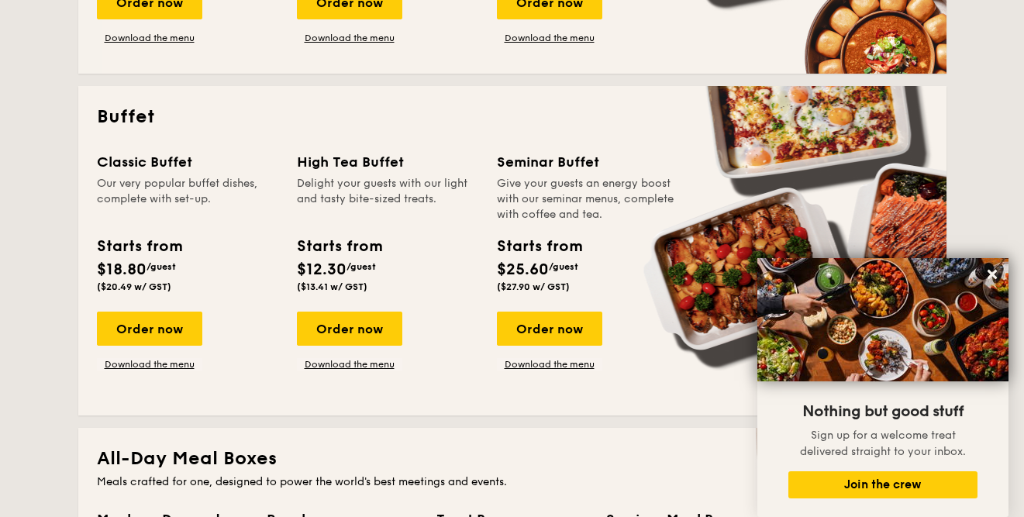
scroll to position [618, 0]
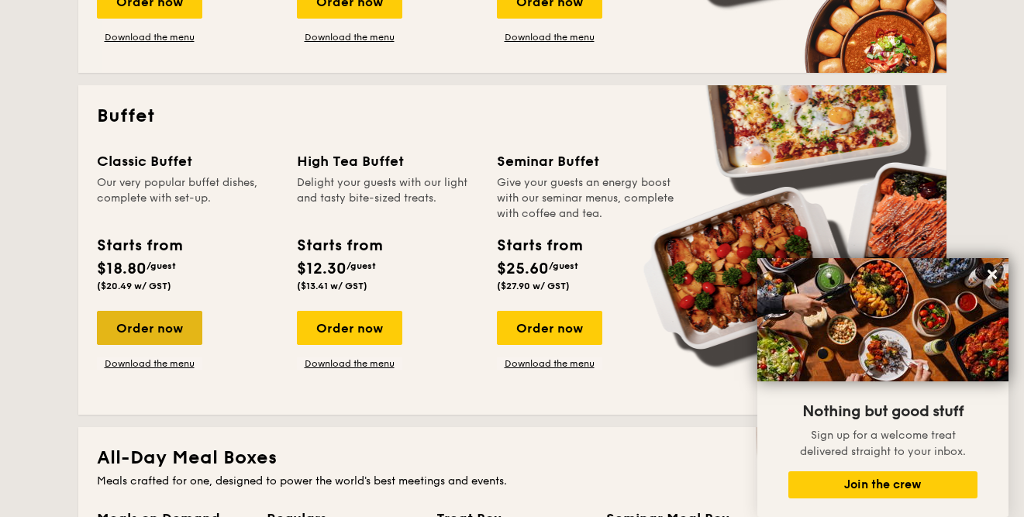
click at [159, 326] on div "Order now" at bounding box center [149, 328] width 105 height 34
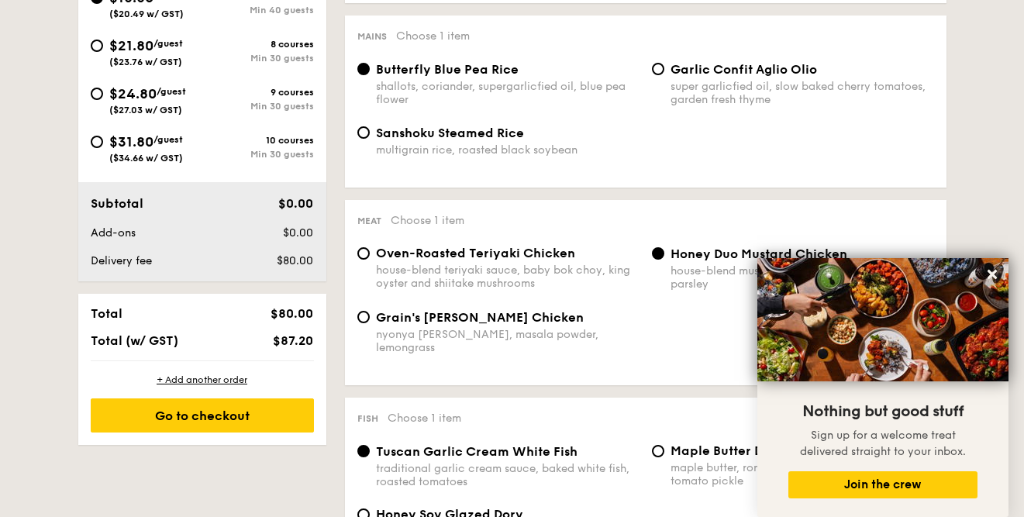
scroll to position [633, 0]
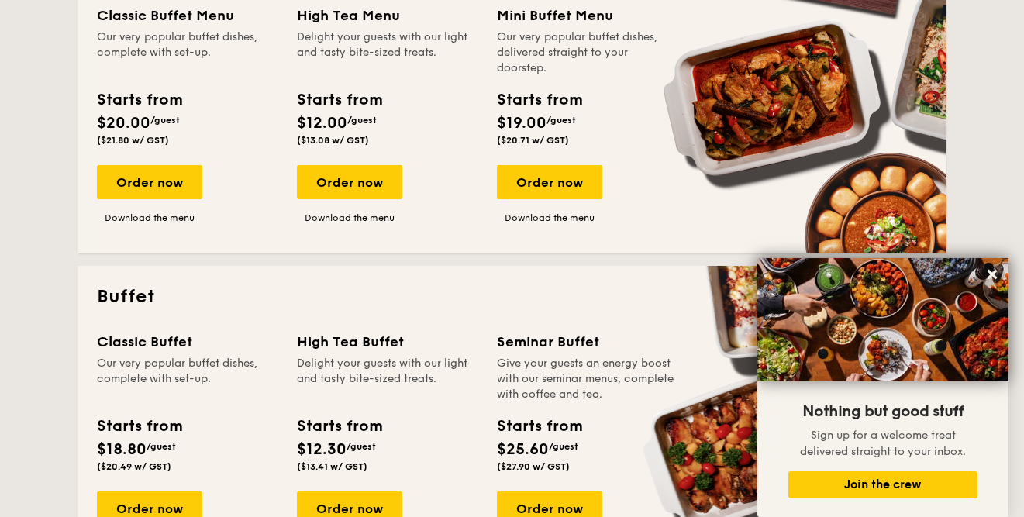
scroll to position [425, 0]
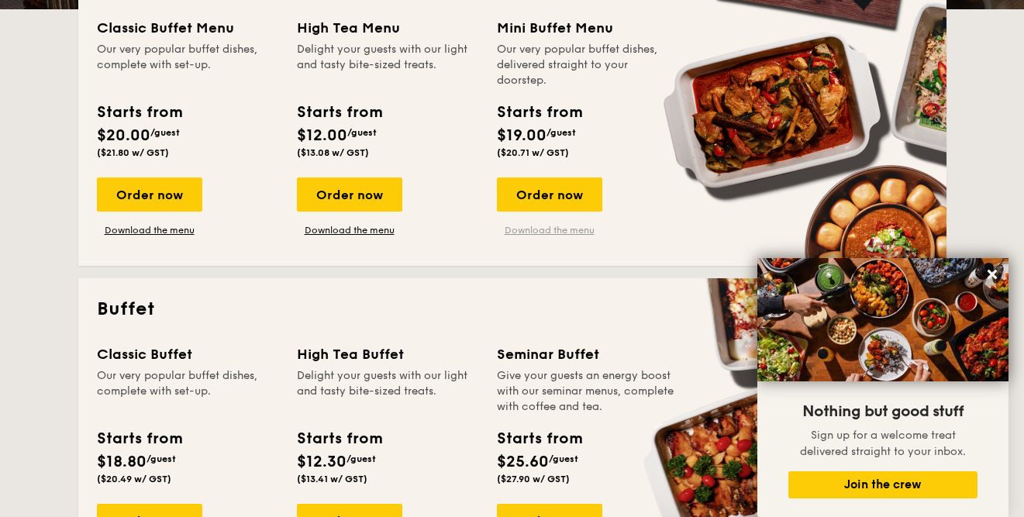
click at [539, 227] on link "Download the menu" at bounding box center [549, 230] width 105 height 12
click at [565, 191] on div "Order now" at bounding box center [549, 194] width 105 height 34
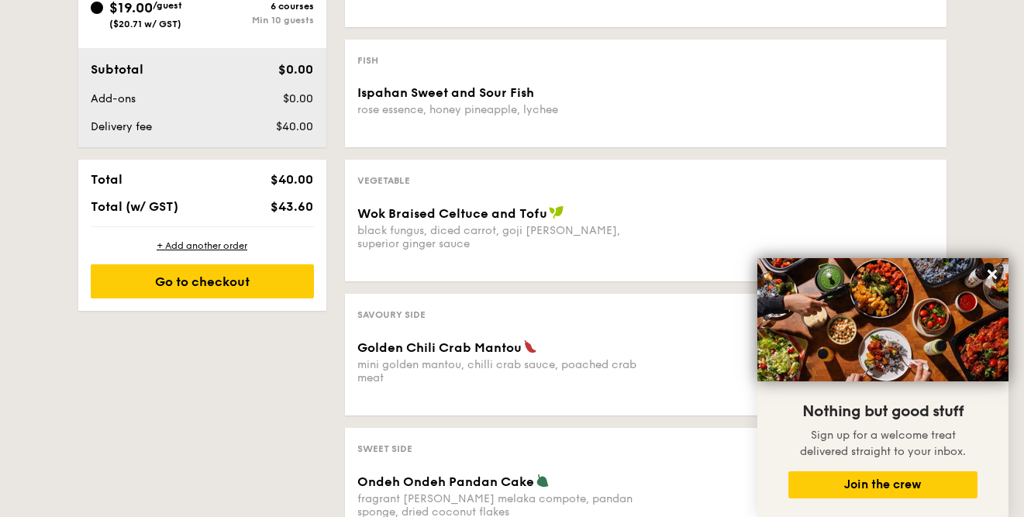
scroll to position [580, 0]
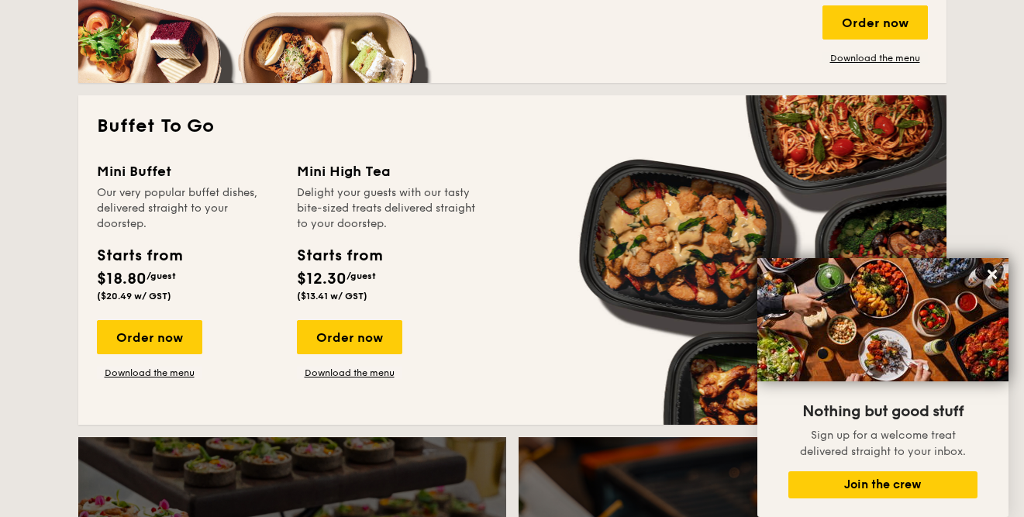
scroll to position [1294, 0]
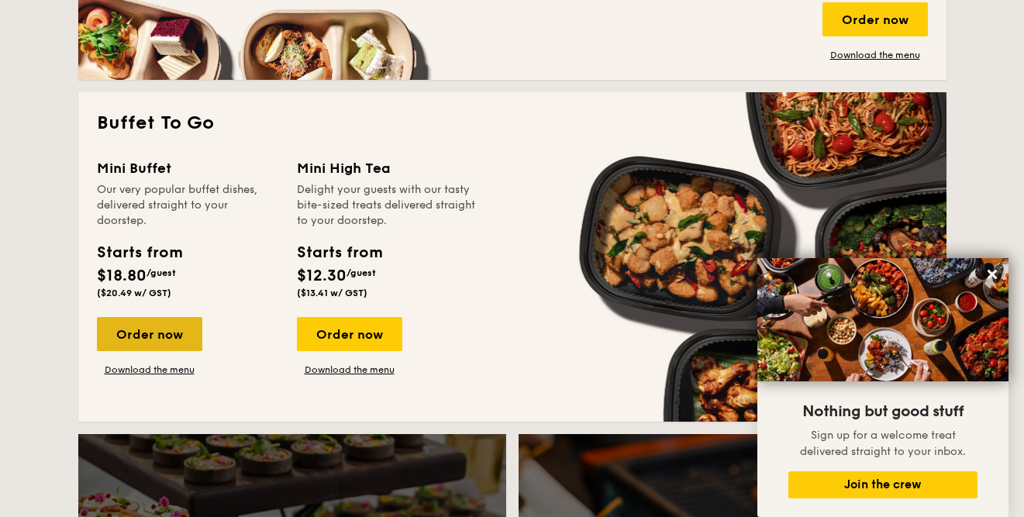
click at [170, 338] on div "Order now" at bounding box center [149, 334] width 105 height 34
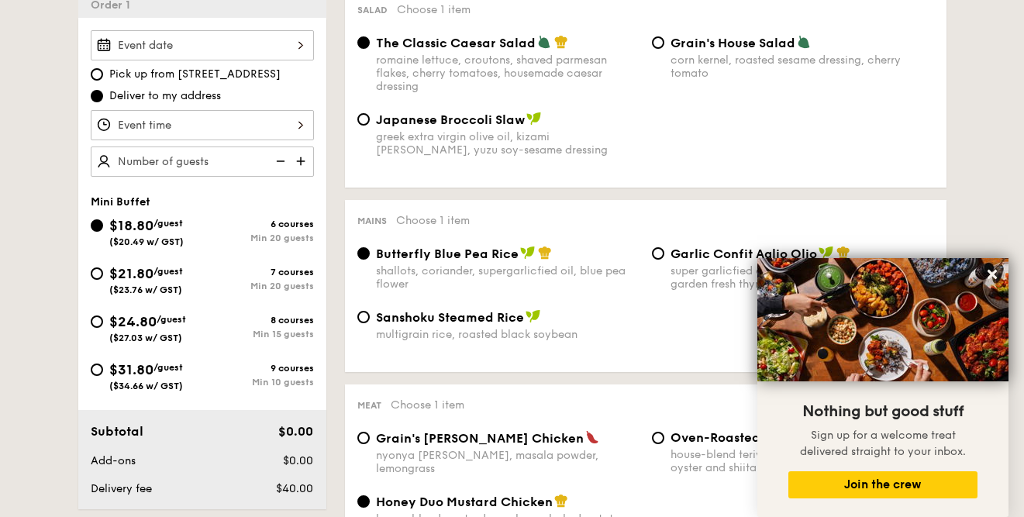
scroll to position [453, 0]
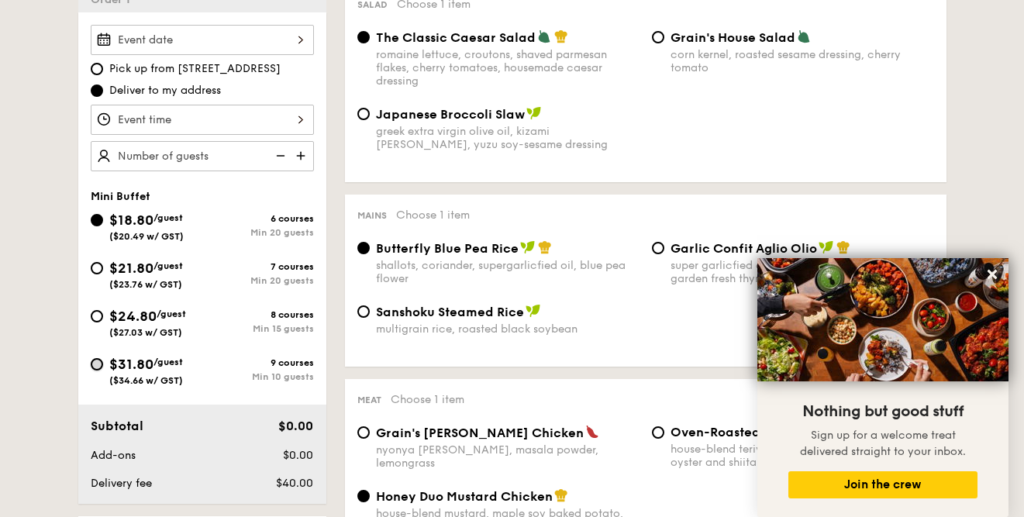
click at [95, 363] on input "$31.80 /guest ($34.66 w/ GST) 9 courses Min 10 guests" at bounding box center [97, 364] width 12 height 12
radio input "true"
radio input "false"
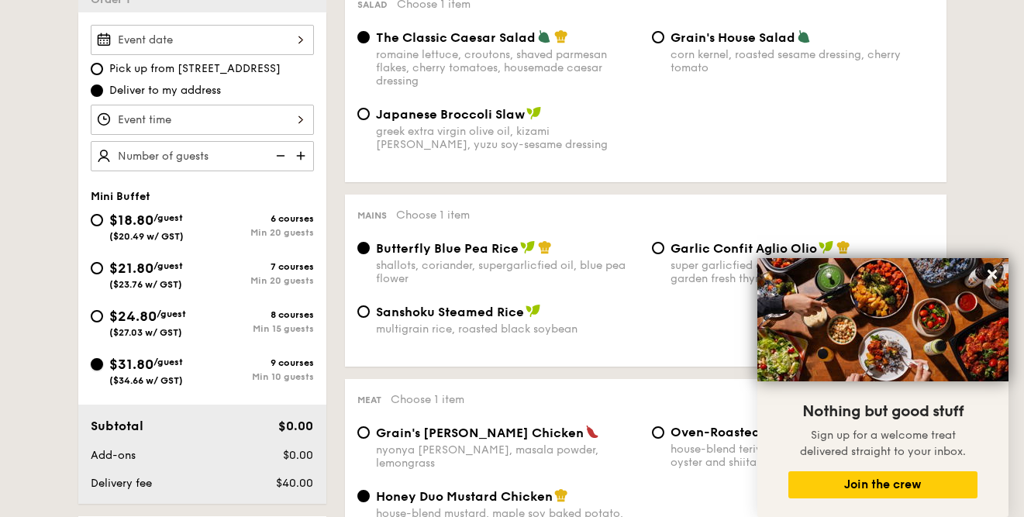
radio input "true"
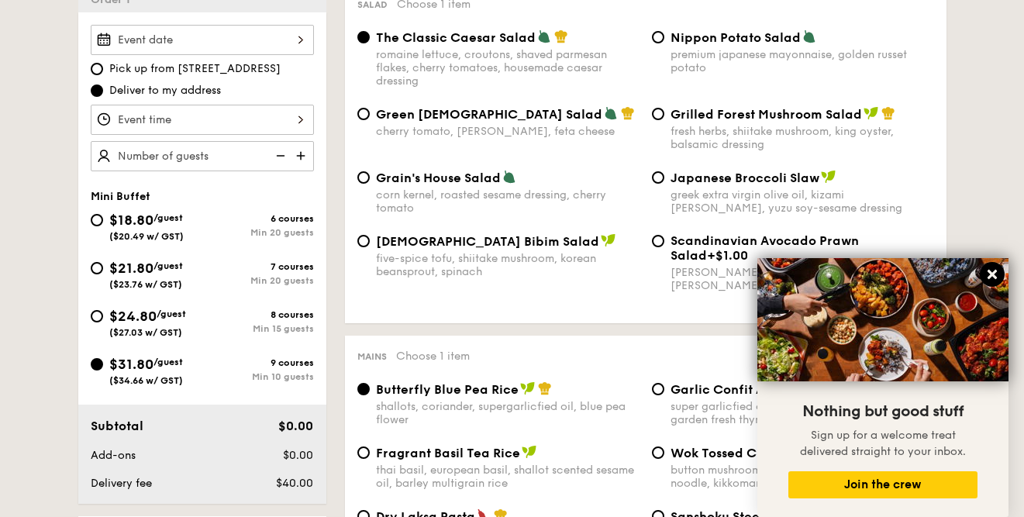
click at [988, 275] on icon at bounding box center [992, 274] width 14 height 14
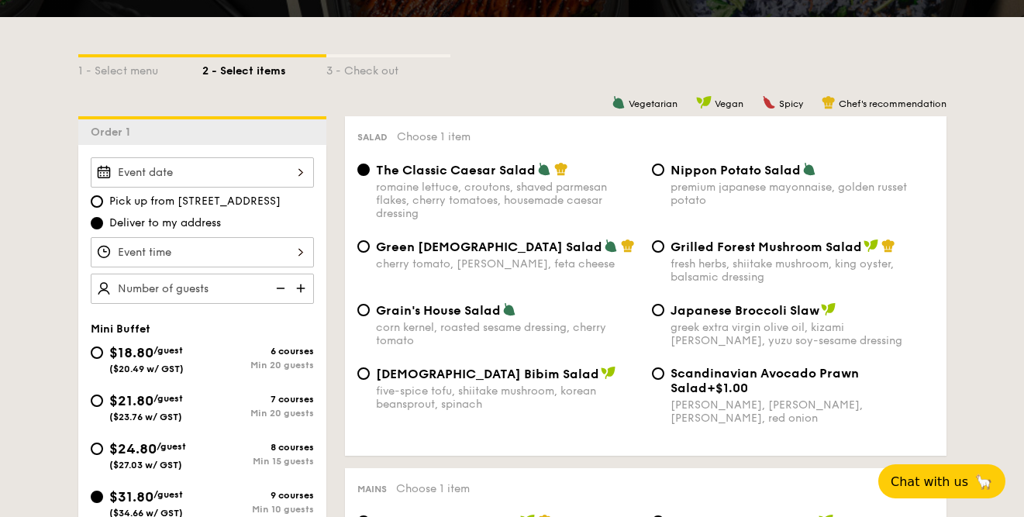
scroll to position [262, 0]
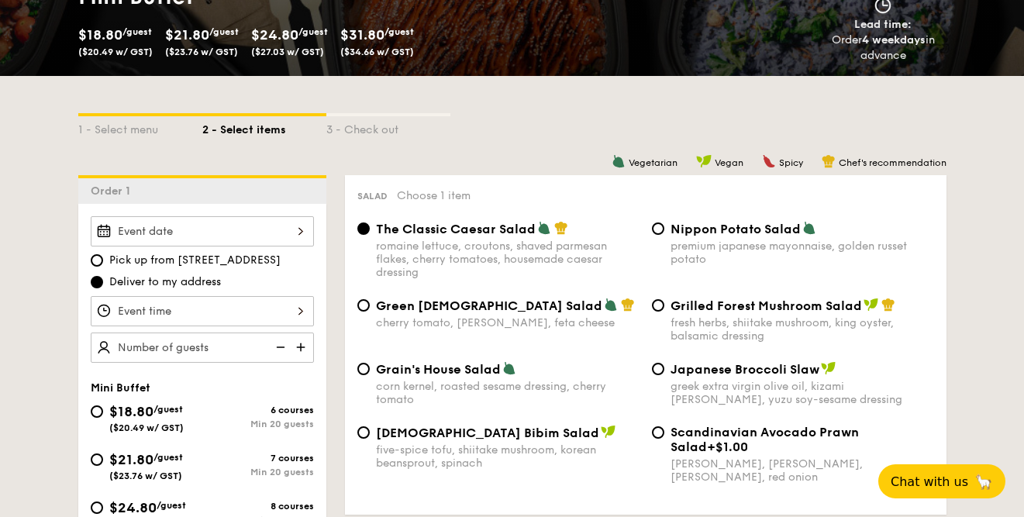
click at [307, 346] on img at bounding box center [302, 346] width 23 height 29
type input "10 guests"
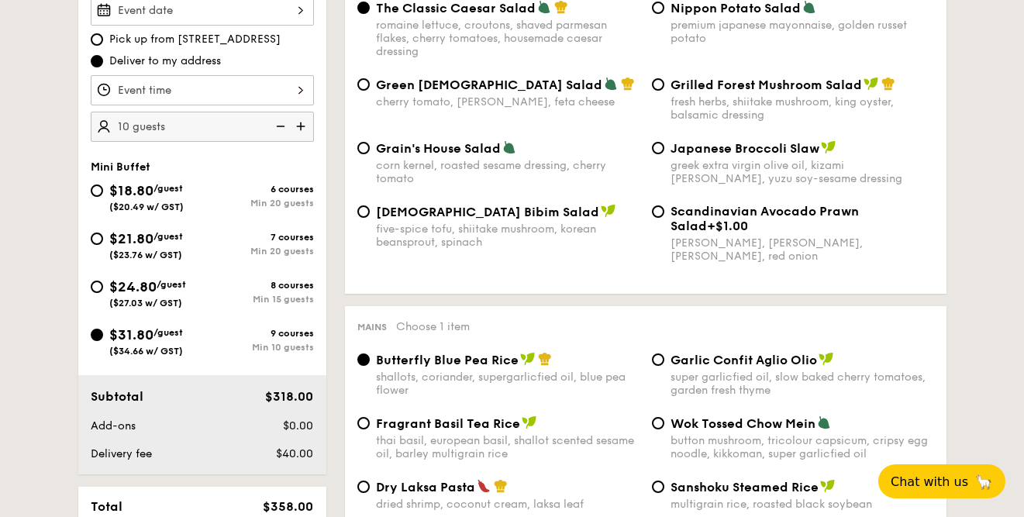
scroll to position [484, 0]
